Goal: Information Seeking & Learning: Learn about a topic

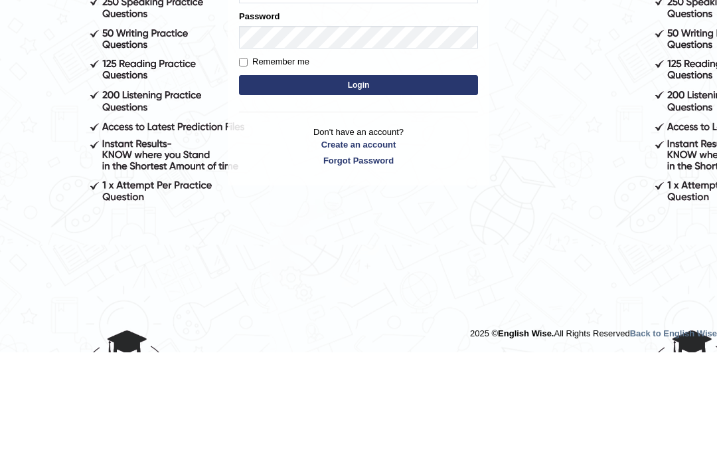
type input "cmjg02092025"
click at [388, 193] on button "Login" at bounding box center [358, 203] width 239 height 20
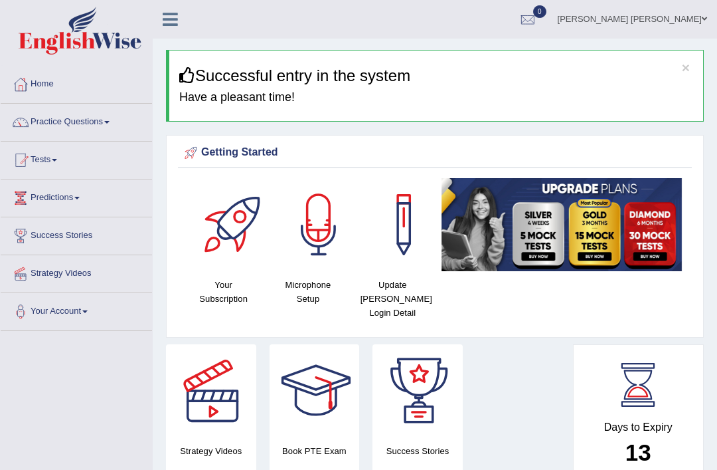
click at [82, 123] on link "Practice Questions" at bounding box center [76, 120] width 151 height 33
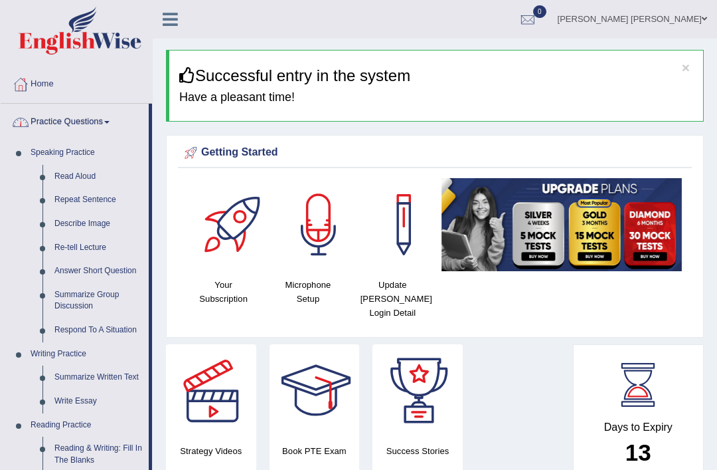
click at [82, 175] on div at bounding box center [358, 235] width 717 height 470
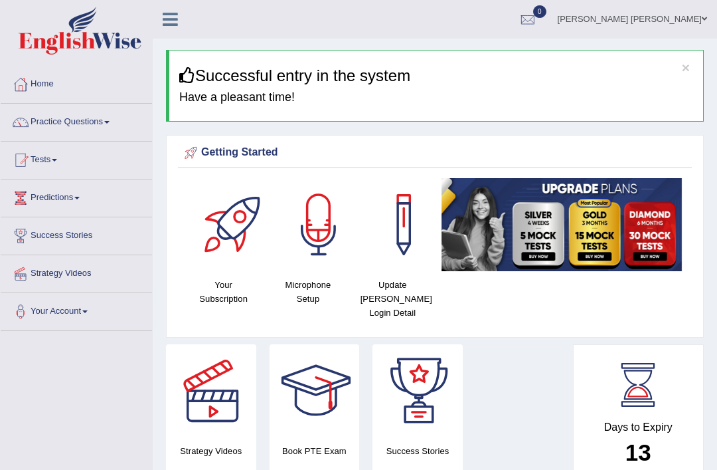
click at [100, 124] on link "Practice Questions" at bounding box center [76, 120] width 151 height 33
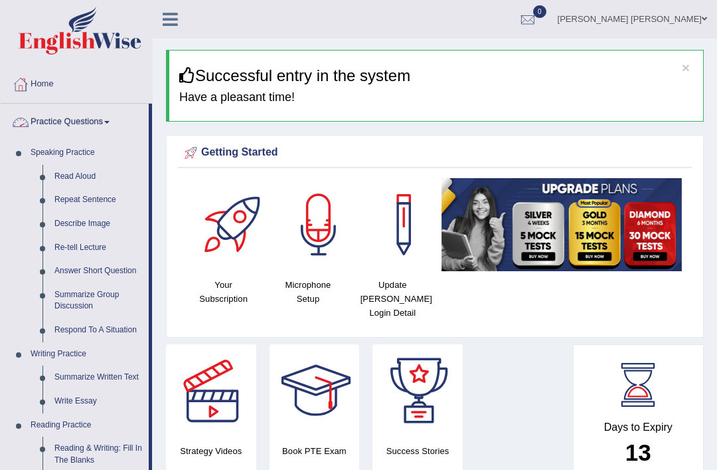
click at [84, 173] on div at bounding box center [358, 235] width 717 height 470
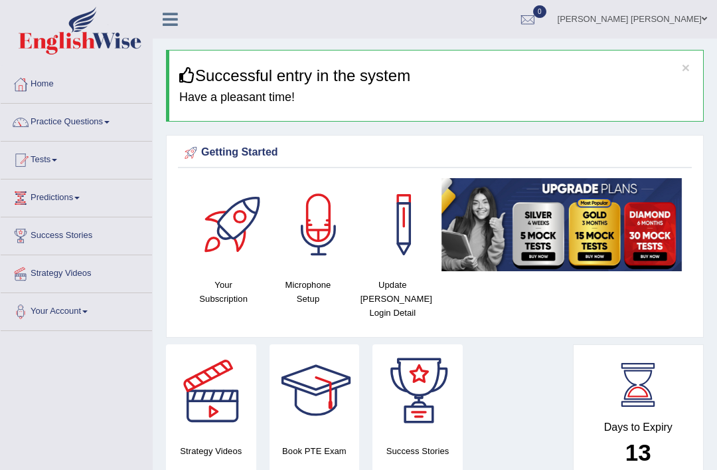
click at [90, 121] on link "Practice Questions" at bounding box center [76, 120] width 151 height 33
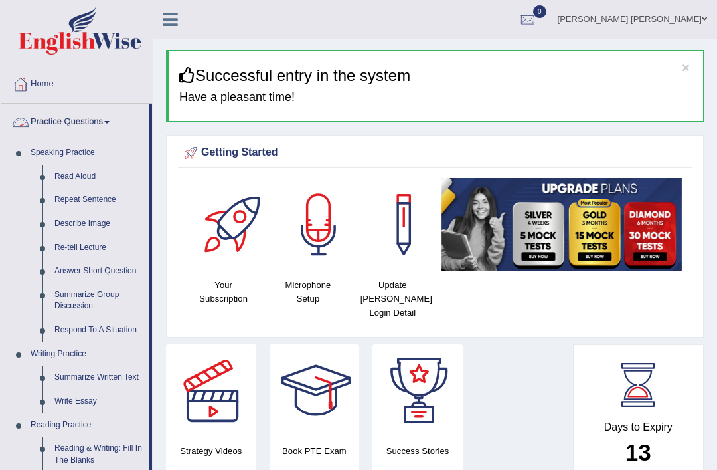
click at [50, 173] on div at bounding box center [358, 235] width 717 height 470
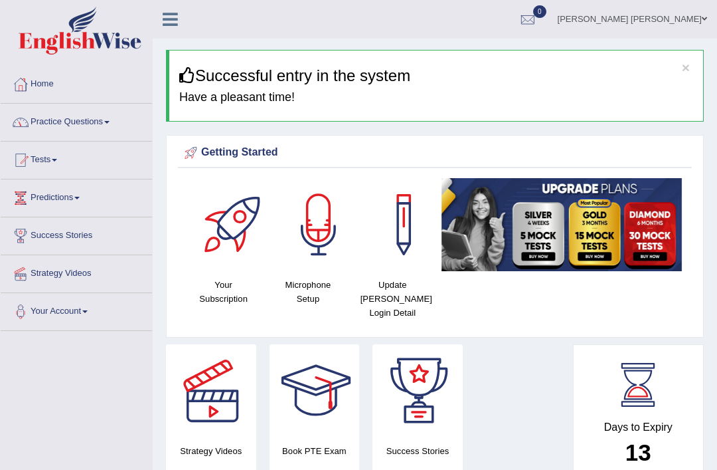
click at [99, 121] on link "Practice Questions" at bounding box center [76, 120] width 151 height 33
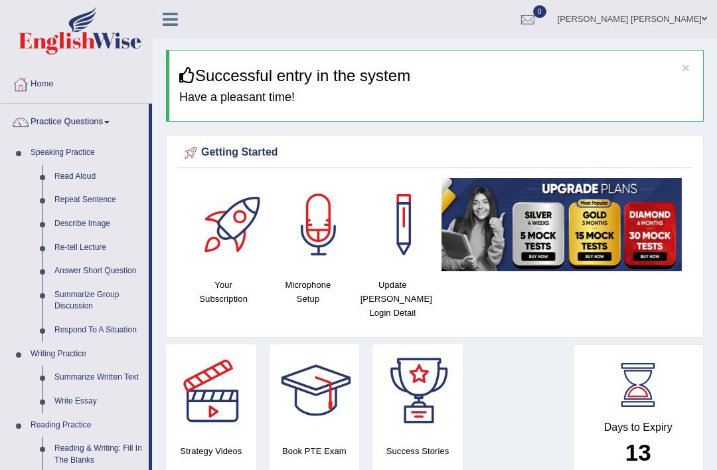
click at [84, 175] on div at bounding box center [358, 235] width 717 height 470
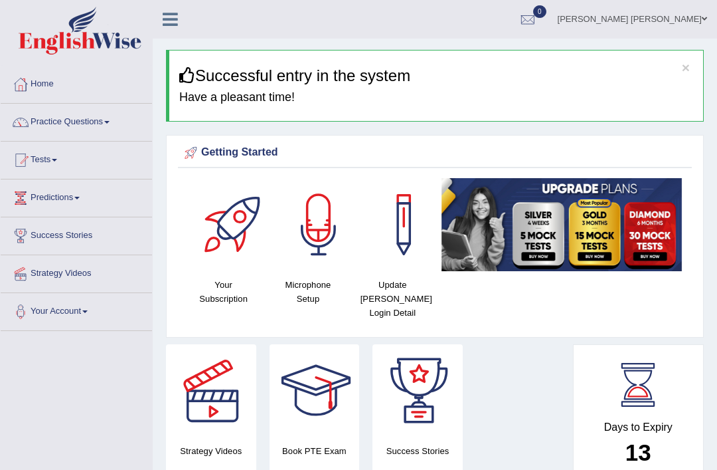
click at [174, 24] on icon at bounding box center [170, 19] width 15 height 17
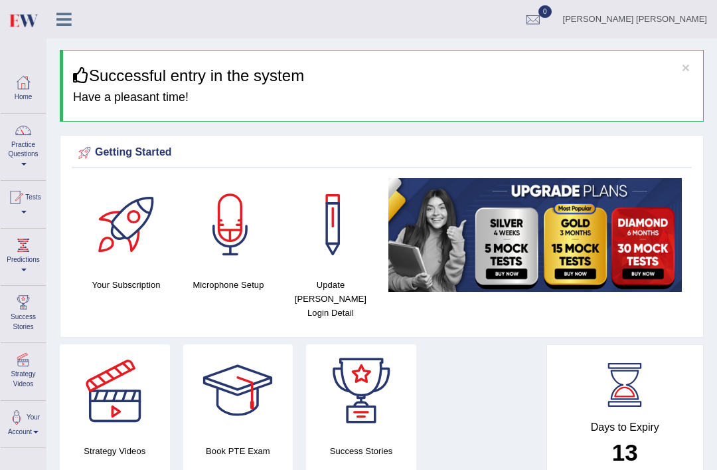
click at [29, 154] on link "Practice Questions" at bounding box center [23, 145] width 45 height 62
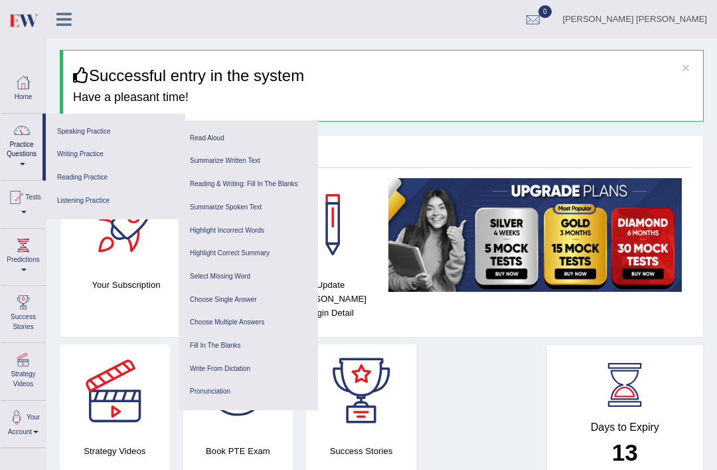
click at [215, 132] on link "Read Aloud" at bounding box center [248, 138] width 126 height 23
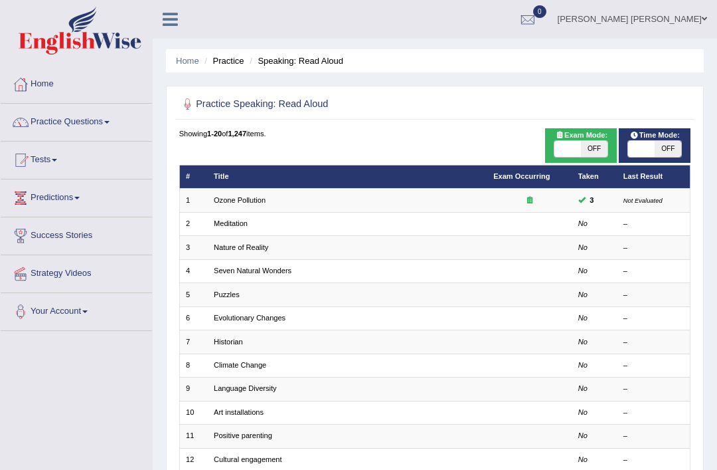
click at [692, 23] on link "[PERSON_NAME] [PERSON_NAME]" at bounding box center [632, 17] width 169 height 35
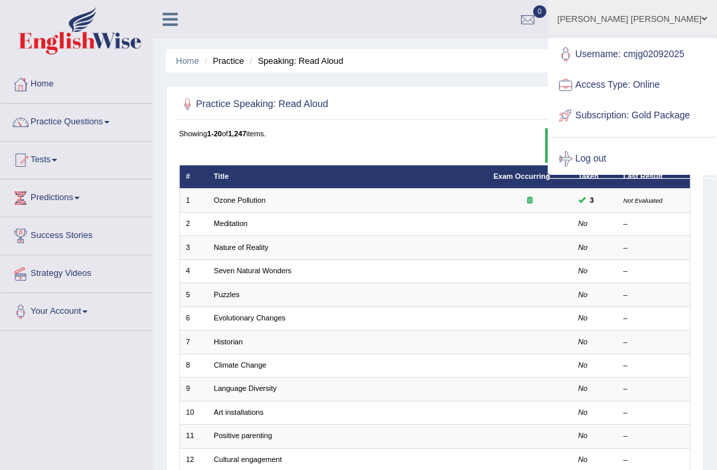
click at [624, 174] on link "Log out" at bounding box center [632, 158] width 167 height 31
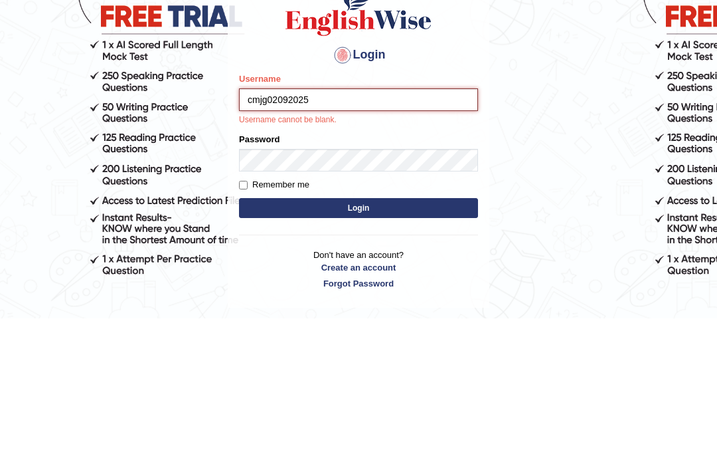
type input "cmjg02092025"
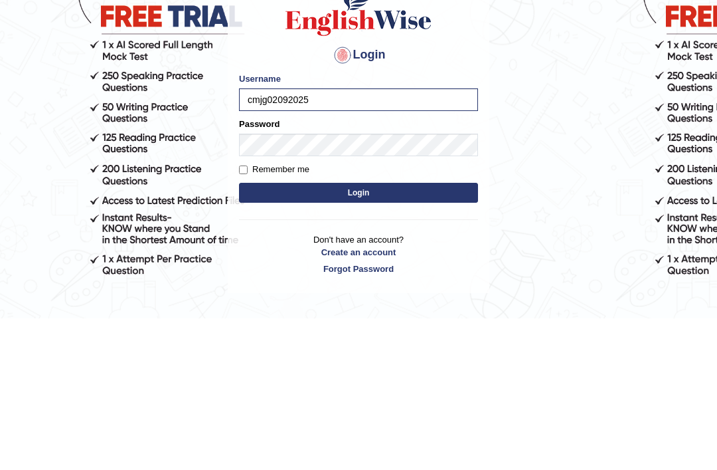
click at [424, 334] on button "Login" at bounding box center [358, 344] width 239 height 20
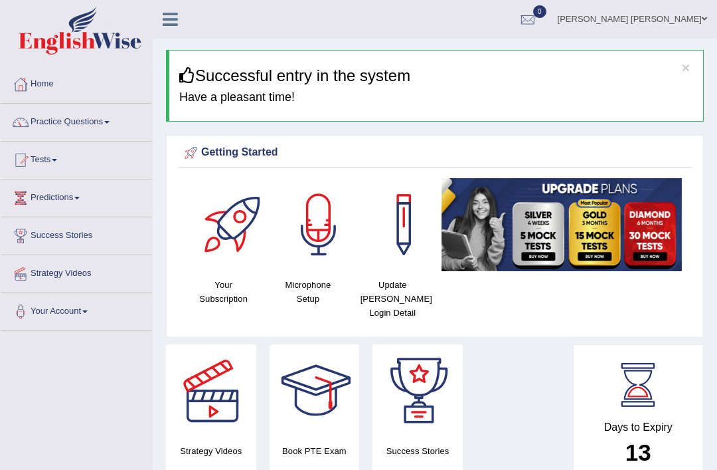
click at [167, 17] on icon at bounding box center [170, 19] width 15 height 17
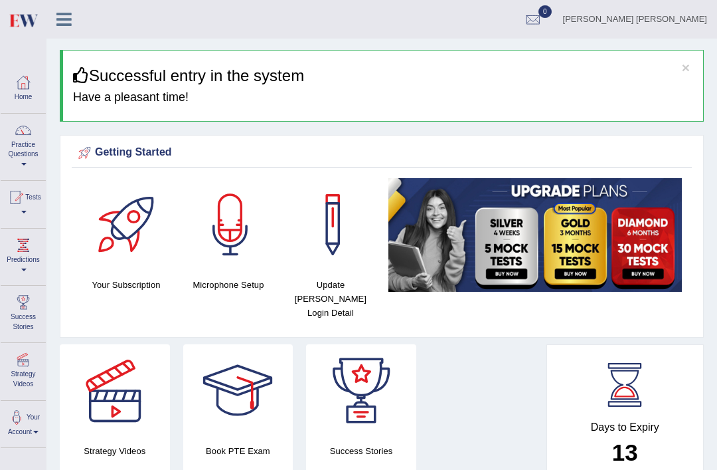
click at [11, 150] on link "Practice Questions" at bounding box center [23, 145] width 45 height 62
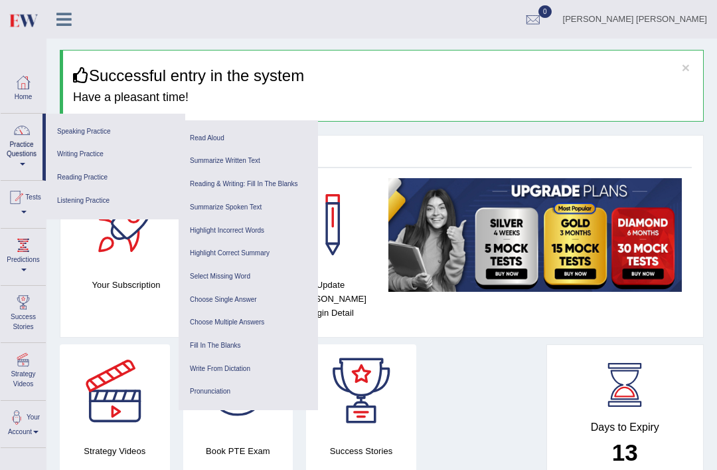
click at [209, 138] on link "Read Aloud" at bounding box center [248, 138] width 126 height 23
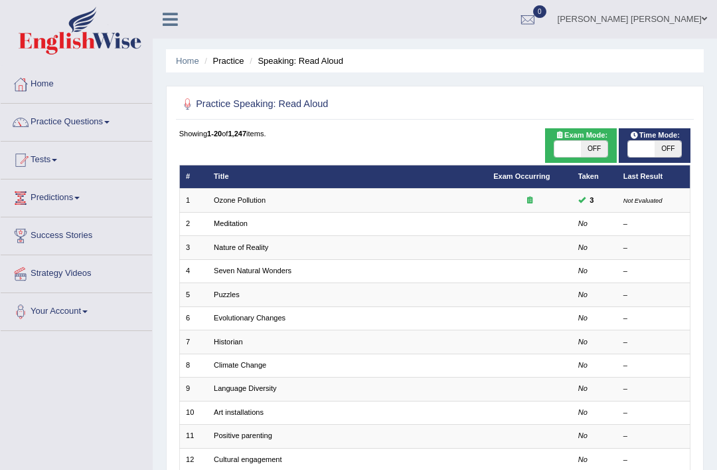
click at [190, 61] on link "Home" at bounding box center [187, 61] width 23 height 10
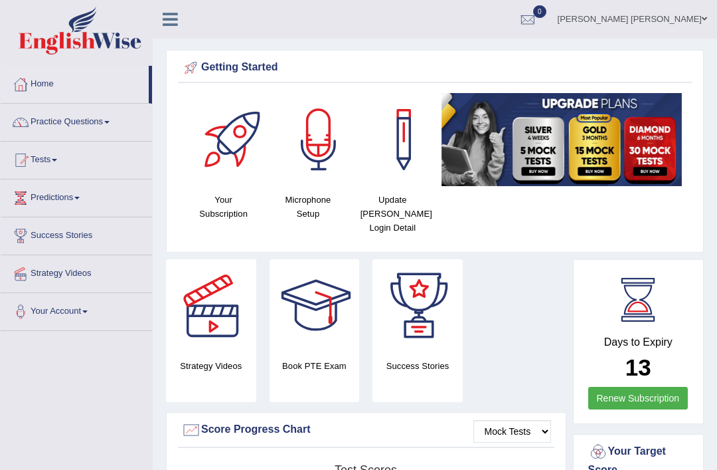
click at [107, 118] on link "Practice Questions" at bounding box center [76, 120] width 151 height 33
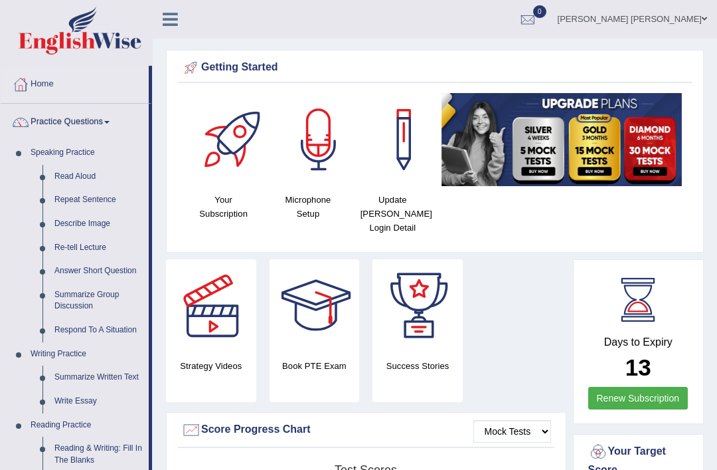
click at [106, 269] on div at bounding box center [358, 235] width 717 height 470
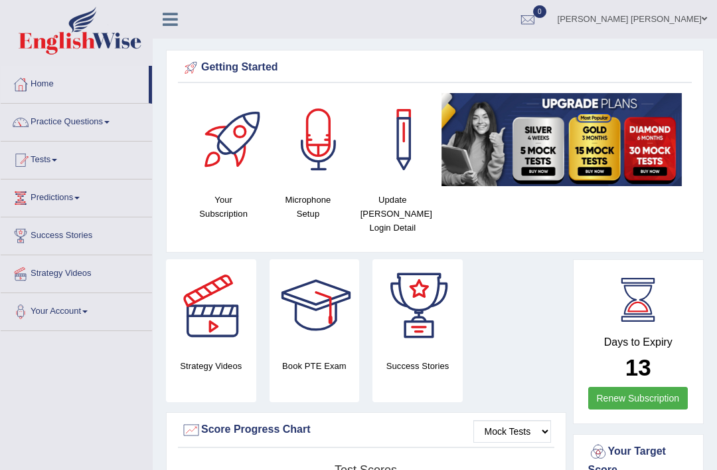
click at [102, 121] on link "Practice Questions" at bounding box center [76, 120] width 151 height 33
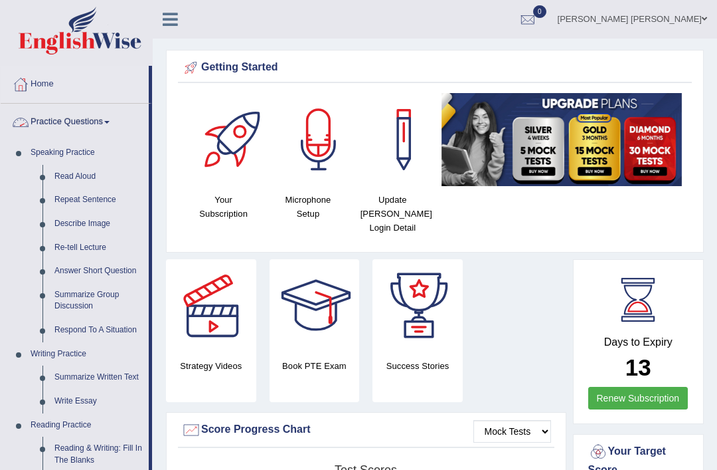
click at [112, 262] on div at bounding box center [358, 235] width 717 height 470
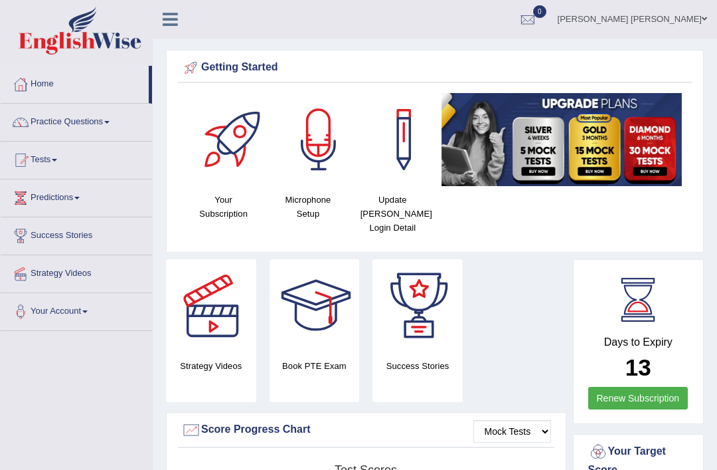
click at [100, 122] on link "Practice Questions" at bounding box center [76, 120] width 151 height 33
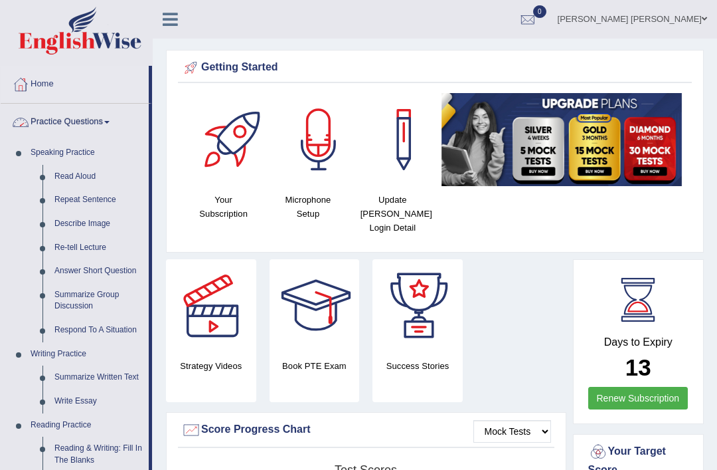
click at [100, 263] on div at bounding box center [358, 235] width 717 height 470
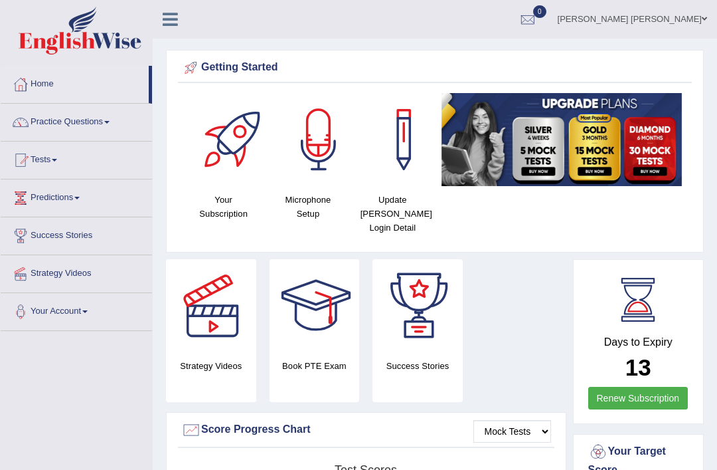
click at [93, 123] on link "Practice Questions" at bounding box center [76, 120] width 151 height 33
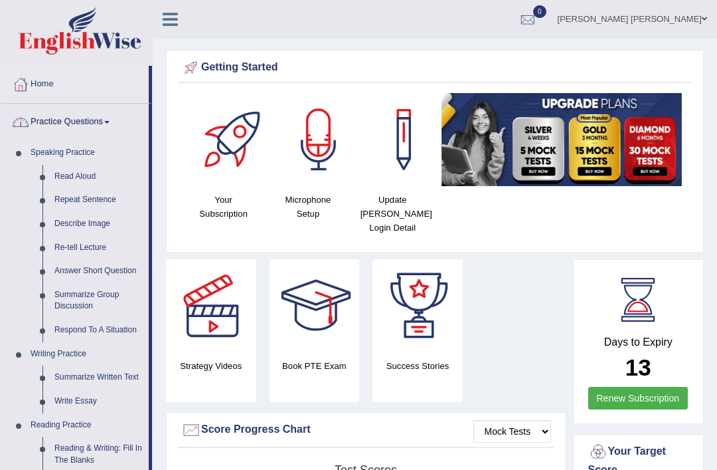
click at [93, 267] on div at bounding box center [358, 235] width 717 height 470
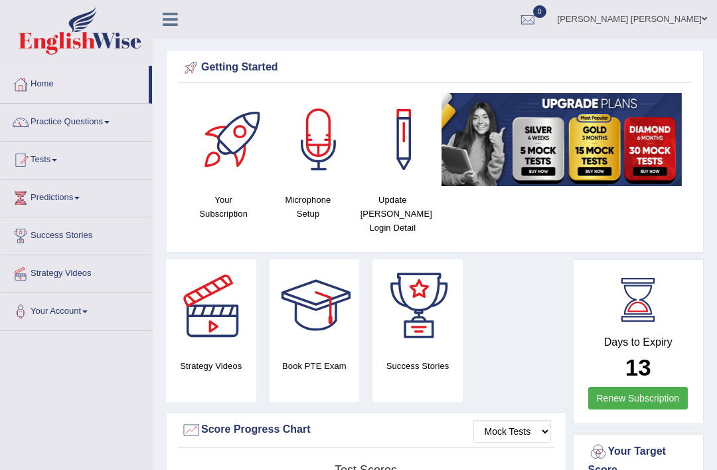
click at [98, 118] on link "Practice Questions" at bounding box center [76, 120] width 151 height 33
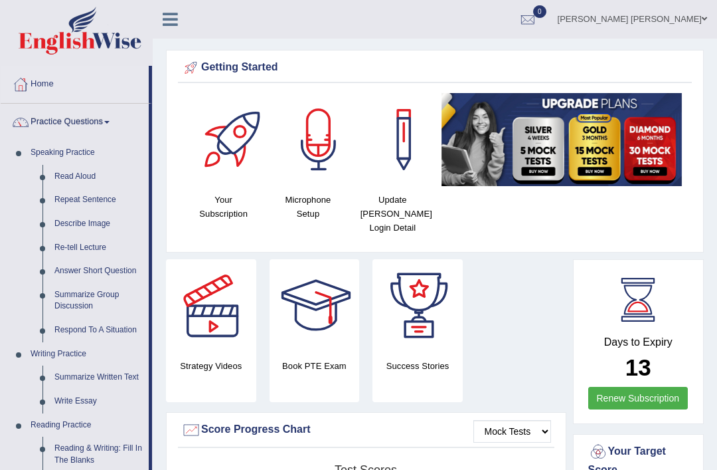
click at [96, 267] on div at bounding box center [358, 235] width 717 height 470
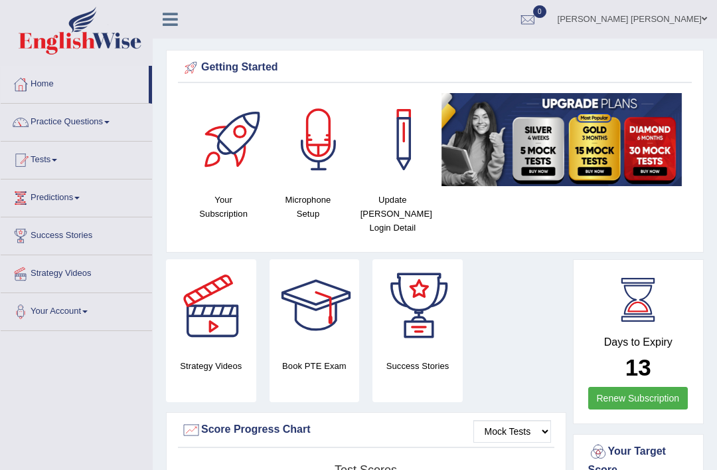
click at [96, 124] on link "Practice Questions" at bounding box center [76, 120] width 151 height 33
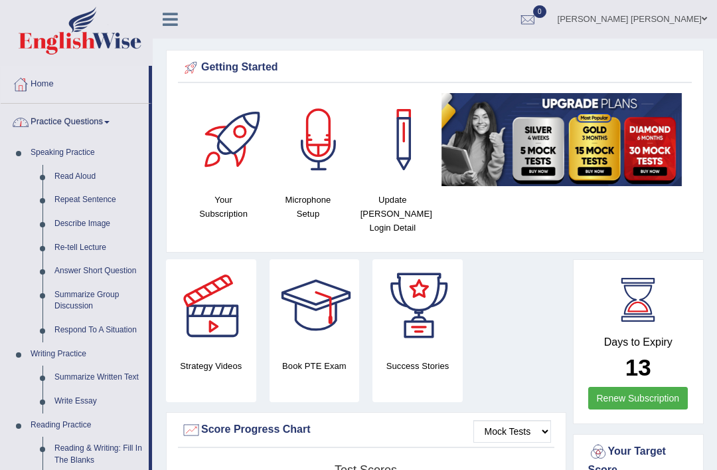
click at [113, 264] on div at bounding box center [358, 235] width 717 height 470
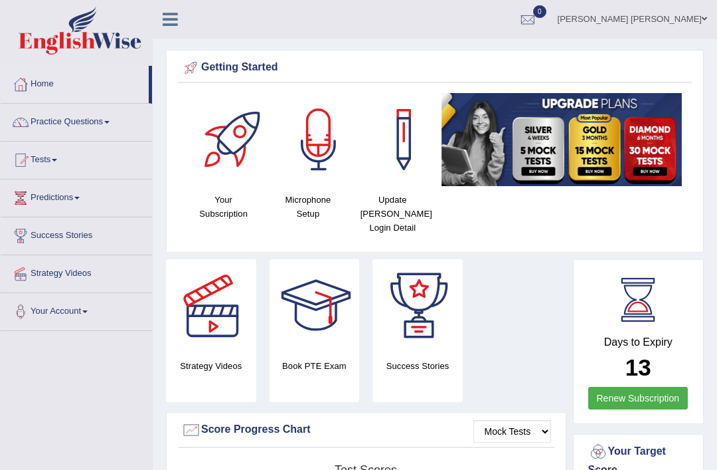
click at [76, 115] on link "Practice Questions" at bounding box center [76, 120] width 151 height 33
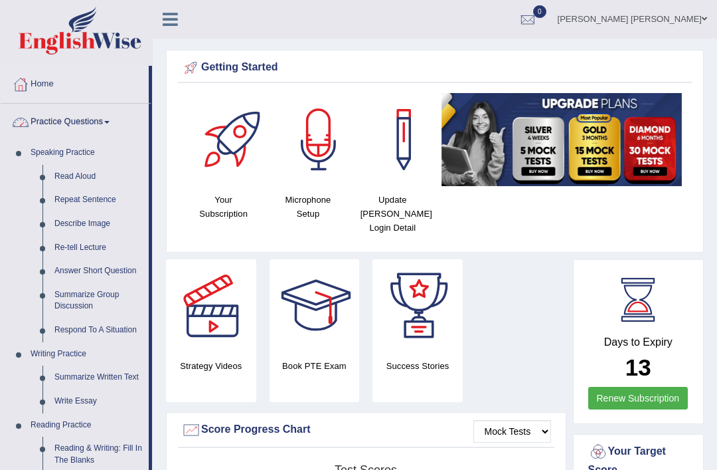
click at [81, 269] on div at bounding box center [358, 235] width 717 height 470
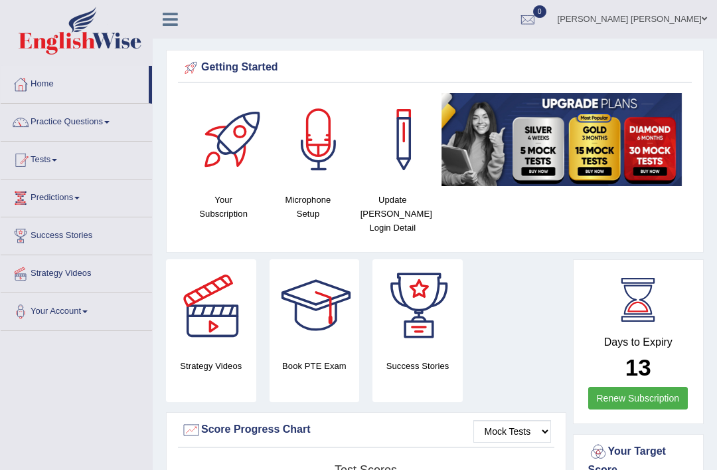
click at [94, 114] on link "Practice Questions" at bounding box center [76, 120] width 151 height 33
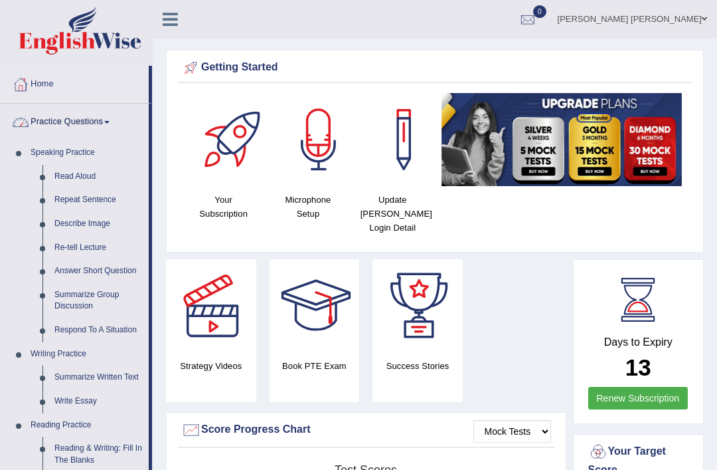
click at [88, 268] on div at bounding box center [358, 235] width 717 height 470
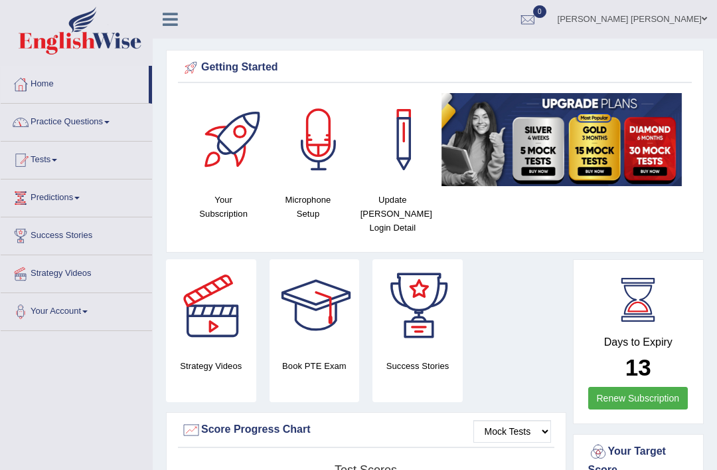
click at [75, 114] on link "Practice Questions" at bounding box center [76, 120] width 151 height 33
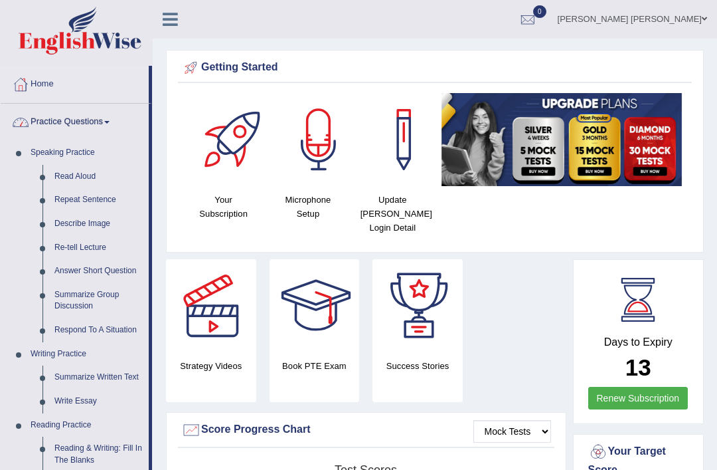
click at [92, 264] on div at bounding box center [358, 235] width 717 height 470
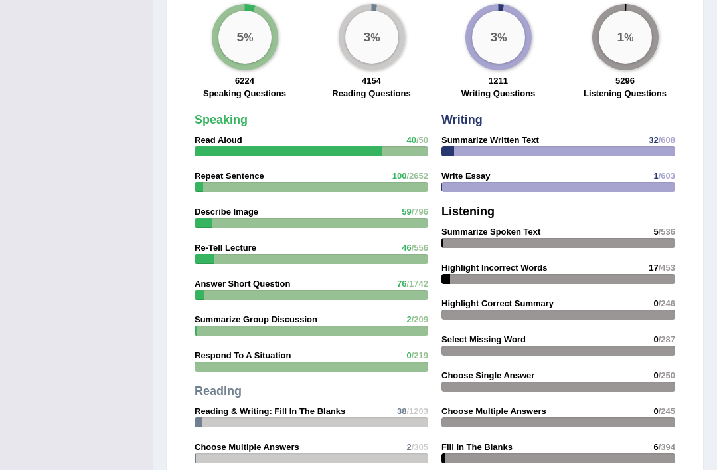
scroll to position [1055, 0]
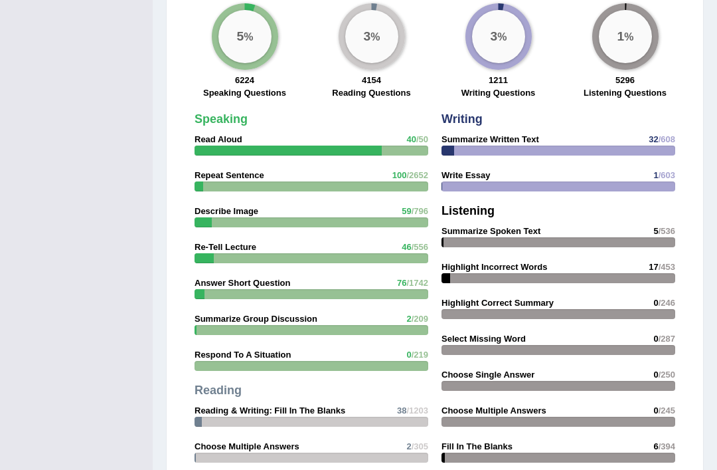
click at [295, 290] on div at bounding box center [312, 295] width 234 height 10
click at [259, 290] on div at bounding box center [312, 295] width 234 height 10
click at [253, 286] on div "Speaking Read Aloud 40 /50 Repeat Sentence 100 /2652 Describe Image 59 /796 Re-…" at bounding box center [311, 345] width 247 height 477
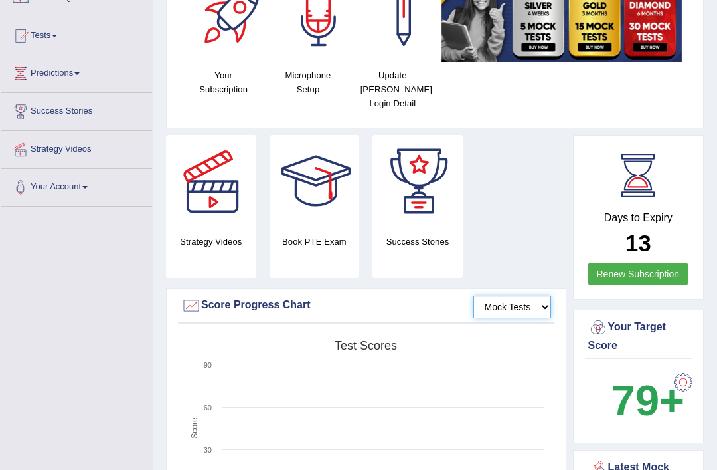
click at [537, 305] on select "Mock Tests" at bounding box center [513, 307] width 78 height 23
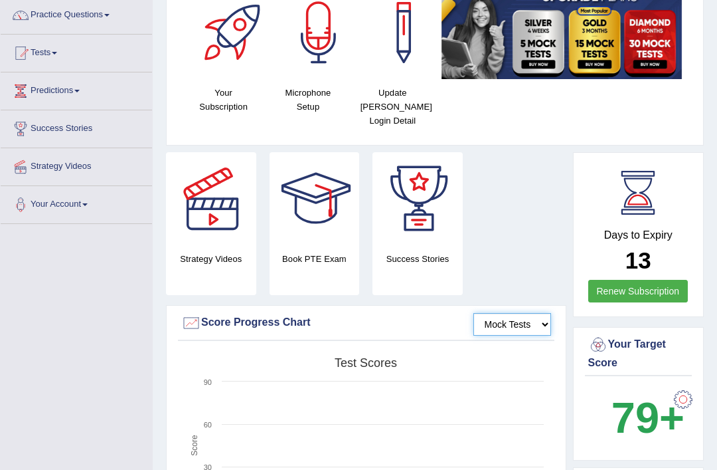
scroll to position [0, 0]
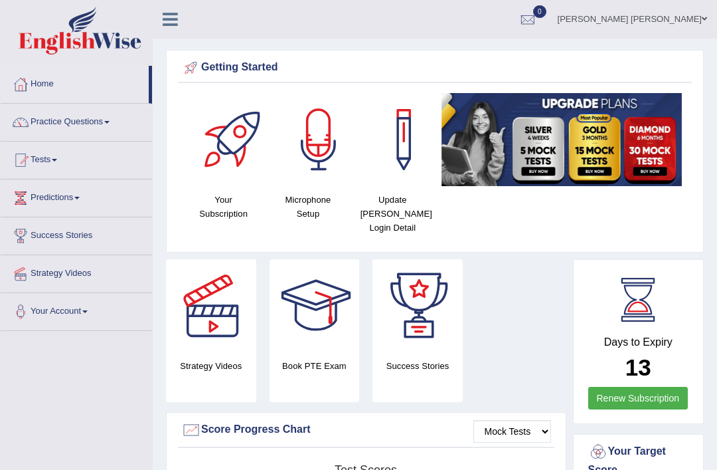
click at [97, 122] on link "Practice Questions" at bounding box center [76, 120] width 151 height 33
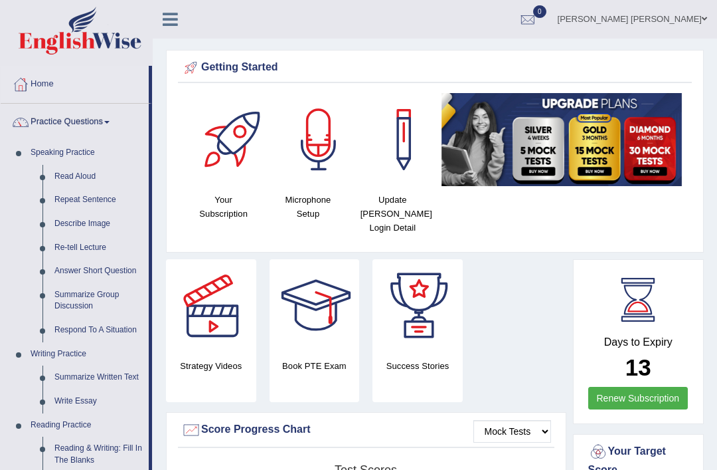
click at [108, 323] on div at bounding box center [358, 235] width 717 height 470
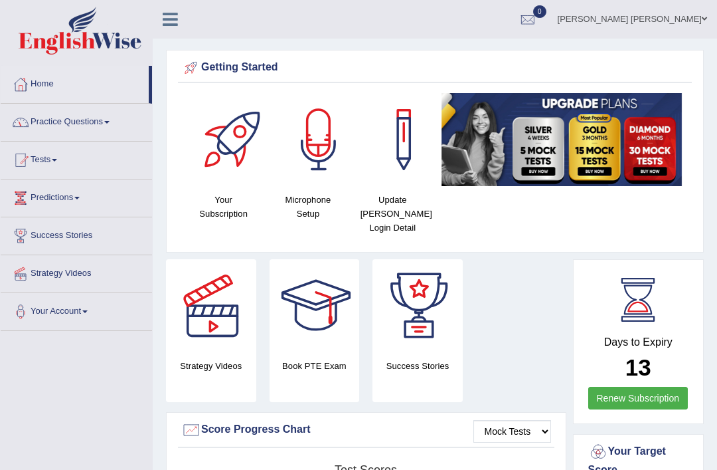
click at [90, 126] on link "Practice Questions" at bounding box center [76, 120] width 151 height 33
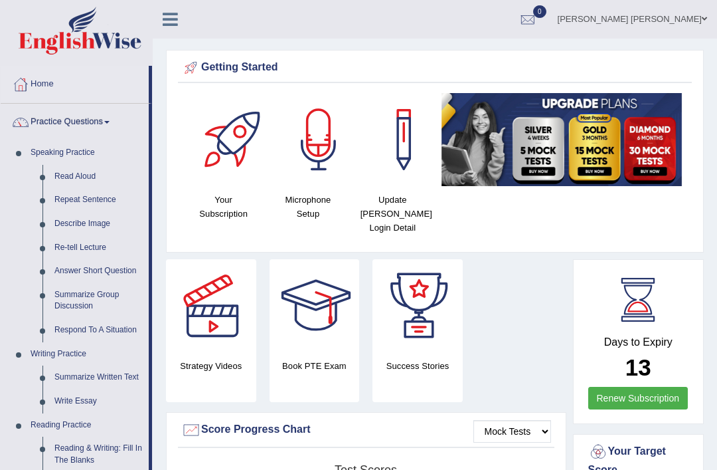
click at [97, 268] on div at bounding box center [358, 235] width 717 height 470
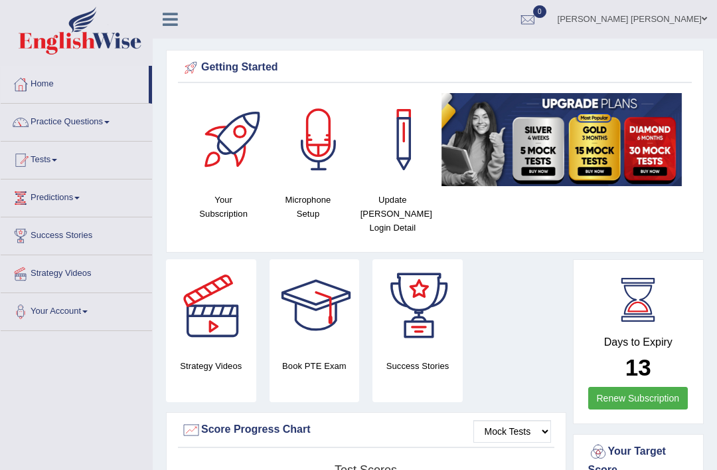
click at [94, 115] on link "Practice Questions" at bounding box center [76, 120] width 151 height 33
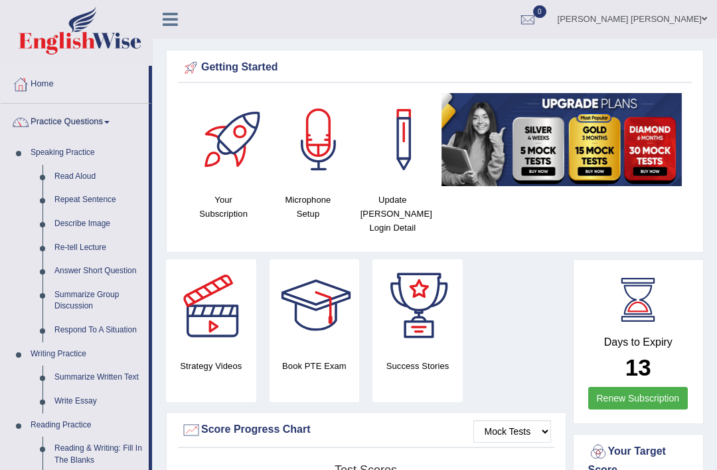
click at [101, 268] on div at bounding box center [358, 235] width 717 height 470
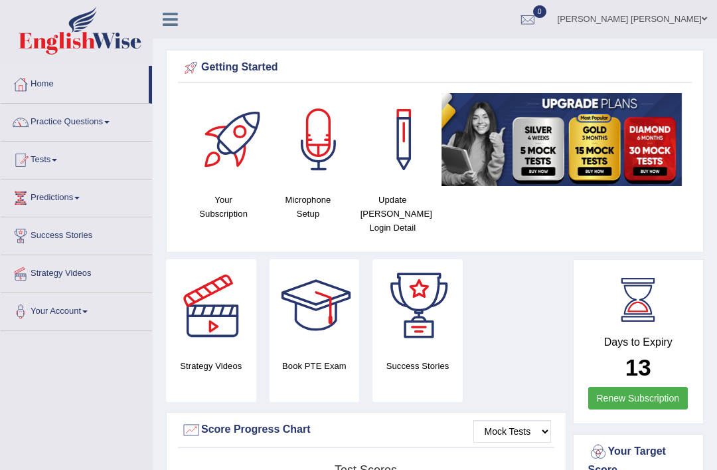
click at [700, 22] on link "Mark Jay Gumogda Corton" at bounding box center [632, 17] width 169 height 35
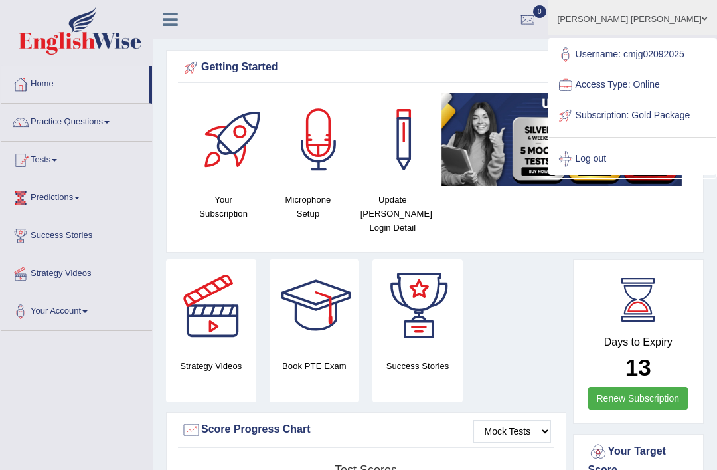
click at [627, 174] on link "Log out" at bounding box center [632, 158] width 167 height 31
